Goal: Transaction & Acquisition: Purchase product/service

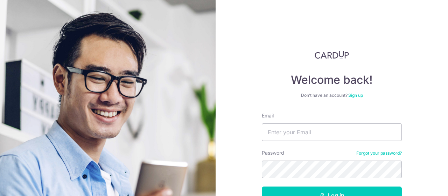
type input "[EMAIL_ADDRESS][DOMAIN_NAME]"
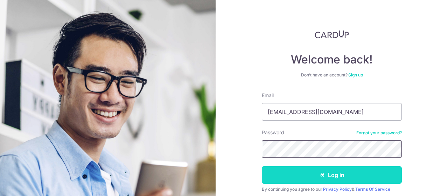
scroll to position [35, 0]
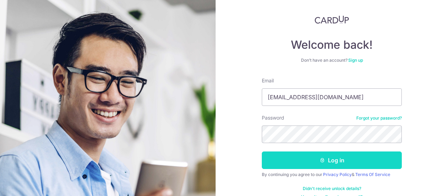
click at [343, 159] on button "Log in" at bounding box center [332, 159] width 140 height 17
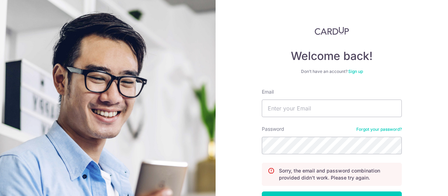
scroll to position [35, 0]
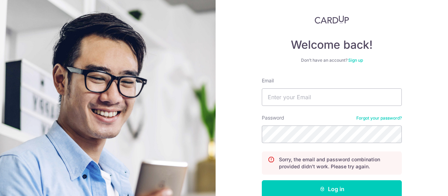
click at [370, 117] on link "Forgot your password?" at bounding box center [378, 118] width 45 height 6
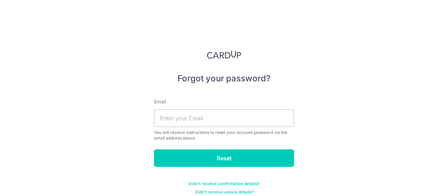
drag, startPoint x: 355, startPoint y: 106, endPoint x: 347, endPoint y: 108, distance: 8.8
click at [355, 106] on div "Forgot your password? Email You will receive instructions to reset your account…" at bounding box center [224, 98] width 448 height 196
click at [212, 120] on input "text" at bounding box center [224, 117] width 140 height 17
type input "[EMAIL_ADDRESS][DOMAIN_NAME]"
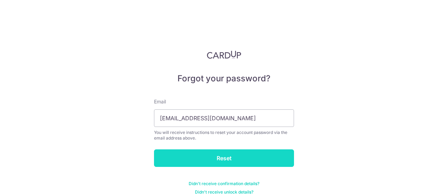
click at [203, 157] on input "Reset" at bounding box center [224, 157] width 140 height 17
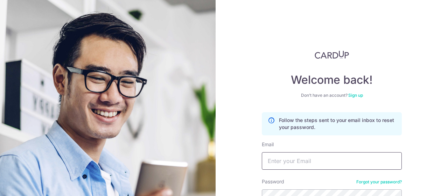
click at [295, 156] on input "Email" at bounding box center [332, 160] width 140 height 17
type input "[EMAIL_ADDRESS][DOMAIN_NAME]"
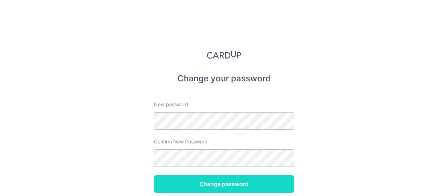
click at [190, 182] on input "Change password" at bounding box center [224, 183] width 140 height 17
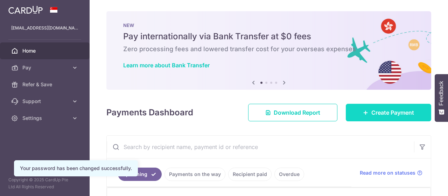
click at [371, 116] on span "Create Payment" at bounding box center [392, 112] width 43 height 8
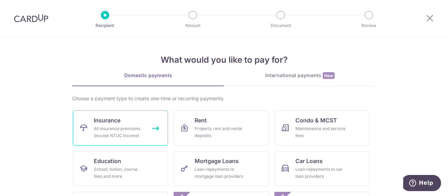
click at [123, 119] on link "Insurance All insurance premiums (except NTUC Income)" at bounding box center [120, 127] width 95 height 35
click at [122, 119] on link "Insurance All insurance premiums (except NTUC Income)" at bounding box center [120, 127] width 95 height 35
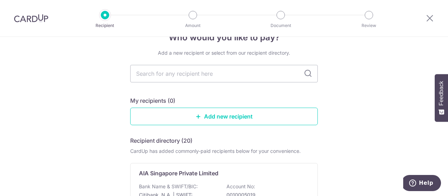
scroll to position [35, 0]
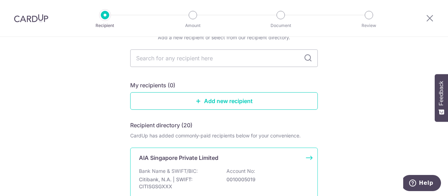
click at [207, 161] on div "AIA Singapore Private Limited Bank Name & SWIFT/BIC: Citibank, N.A. | SWIFT: CI…" at bounding box center [223, 179] width 187 height 65
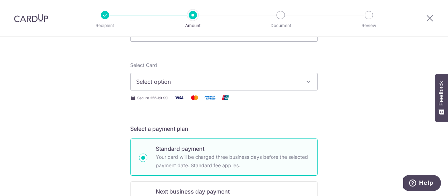
scroll to position [35, 0]
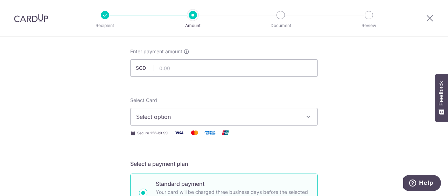
click at [184, 113] on span "Select option" at bounding box center [217, 116] width 163 height 8
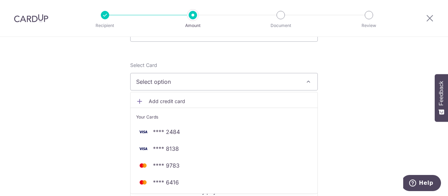
scroll to position [105, 0]
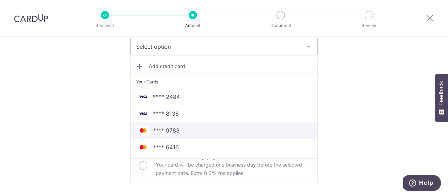
click at [184, 129] on span "**** 9783" at bounding box center [224, 130] width 176 height 8
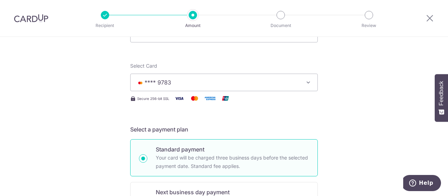
scroll to position [35, 0]
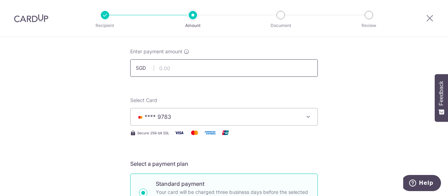
click at [174, 67] on input "text" at bounding box center [223, 67] width 187 height 17
paste input "3,018.82"
click at [162, 68] on input "3,018.82" at bounding box center [223, 67] width 187 height 17
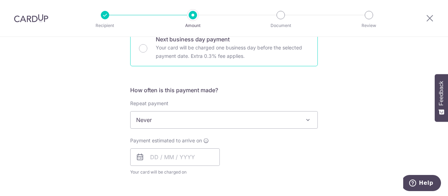
scroll to position [245, 0]
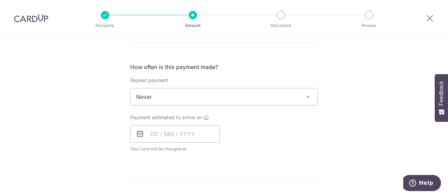
click at [152, 95] on span "Never" at bounding box center [223, 96] width 187 height 17
type input "3,018.82"
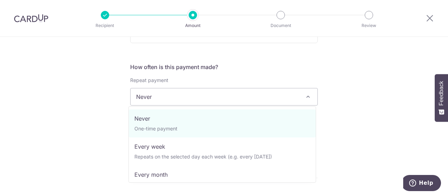
click at [185, 97] on span "Never" at bounding box center [223, 96] width 187 height 17
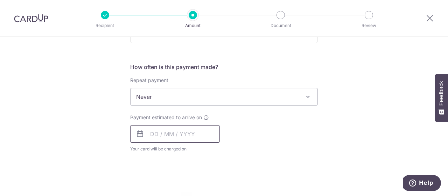
click at [146, 134] on input "text" at bounding box center [175, 133] width 90 height 17
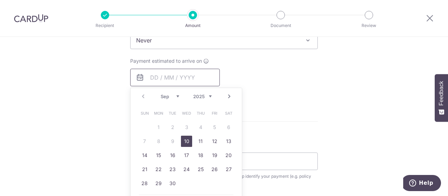
scroll to position [315, 0]
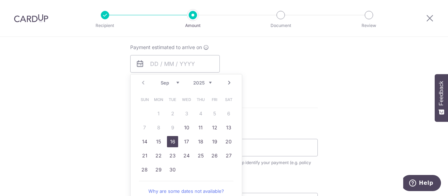
click at [170, 141] on link "16" at bounding box center [172, 141] width 11 height 11
type input "16/09/2025"
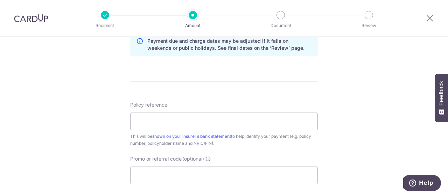
scroll to position [385, 0]
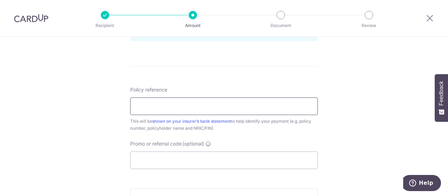
click at [175, 105] on input "Policy reference" at bounding box center [223, 105] width 187 height 17
paste input "L546604889"
type input "L546604889"
click at [151, 158] on input "Promo or referral code (optional)" at bounding box center [223, 159] width 187 height 17
paste input "OFF225"
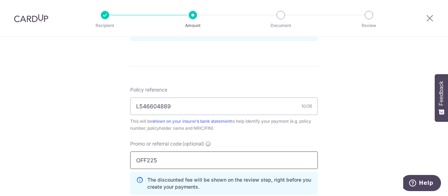
type input "OFF225"
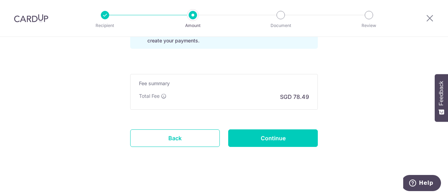
scroll to position [532, 0]
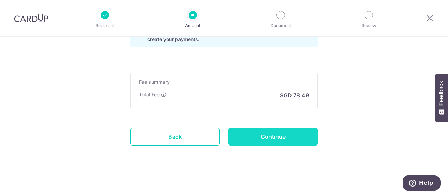
click at [270, 136] on input "Continue" at bounding box center [273, 136] width 90 height 17
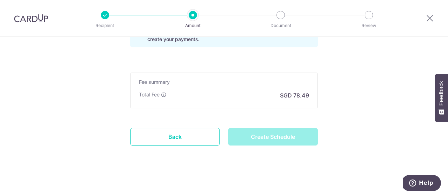
type input "Create Schedule"
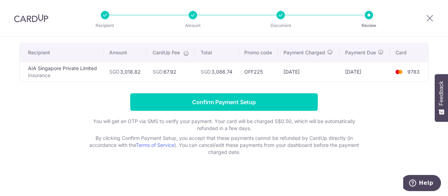
scroll to position [12, 0]
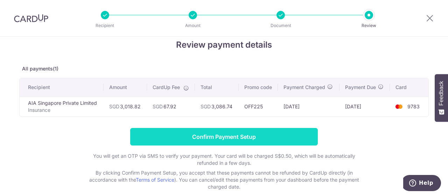
click at [256, 134] on input "Confirm Payment Setup" at bounding box center [223, 136] width 187 height 17
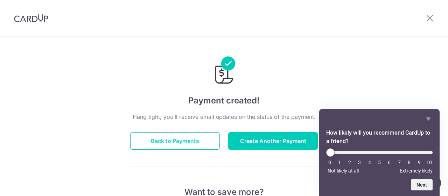
click at [182, 142] on button "Back to Payments" at bounding box center [175, 140] width 90 height 17
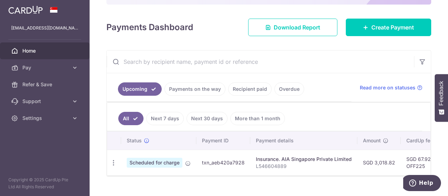
scroll to position [100, 0]
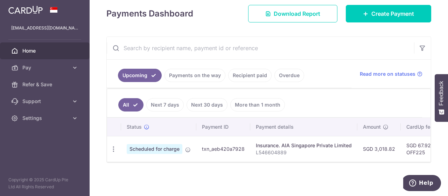
click at [171, 144] on span "Scheduled for charge" at bounding box center [155, 149] width 56 height 10
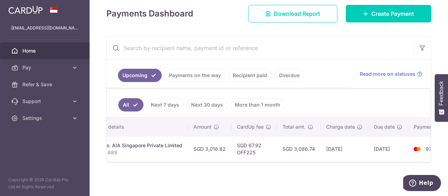
scroll to position [0, 192]
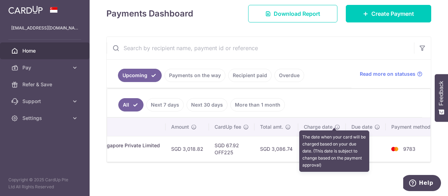
click at [334, 124] on icon at bounding box center [337, 127] width 6 height 6
